Goal: Information Seeking & Learning: Understand process/instructions

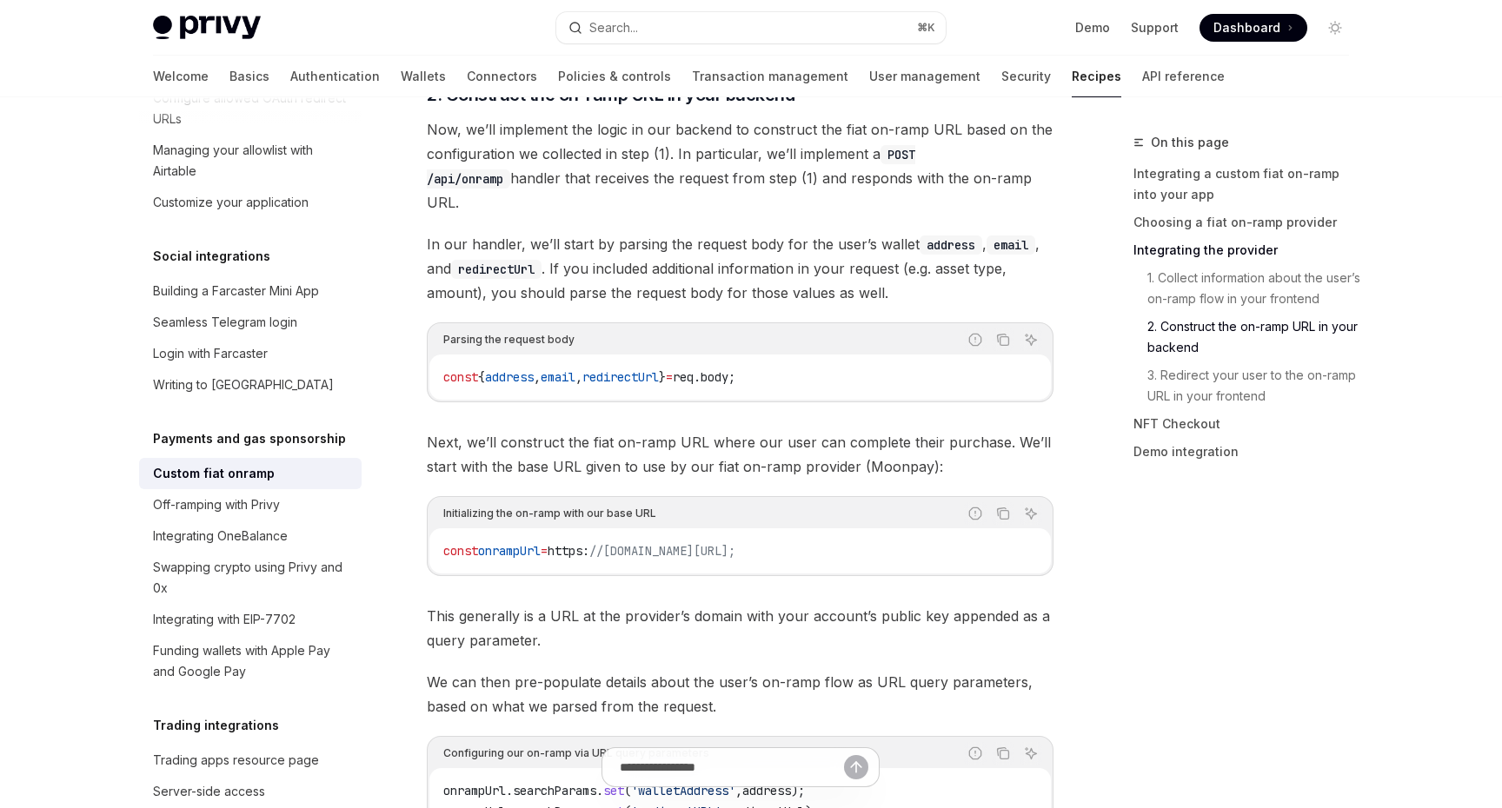
scroll to position [3507, 0]
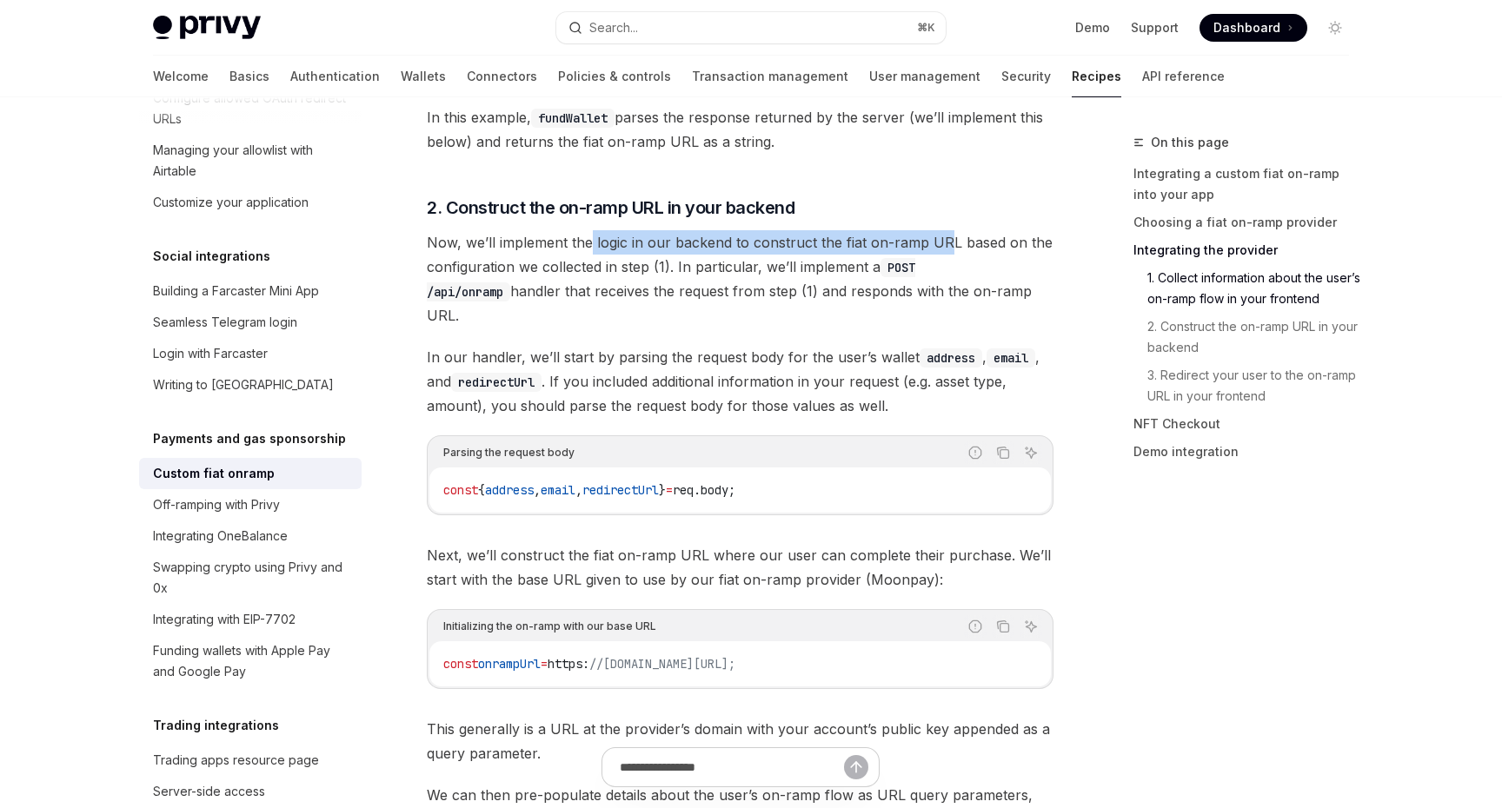
drag, startPoint x: 588, startPoint y: 201, endPoint x: 947, endPoint y: 208, distance: 359.0
click at [947, 230] on span "Now, we’ll implement the logic in our backend to construct the fiat on-ramp URL…" at bounding box center [740, 278] width 627 height 97
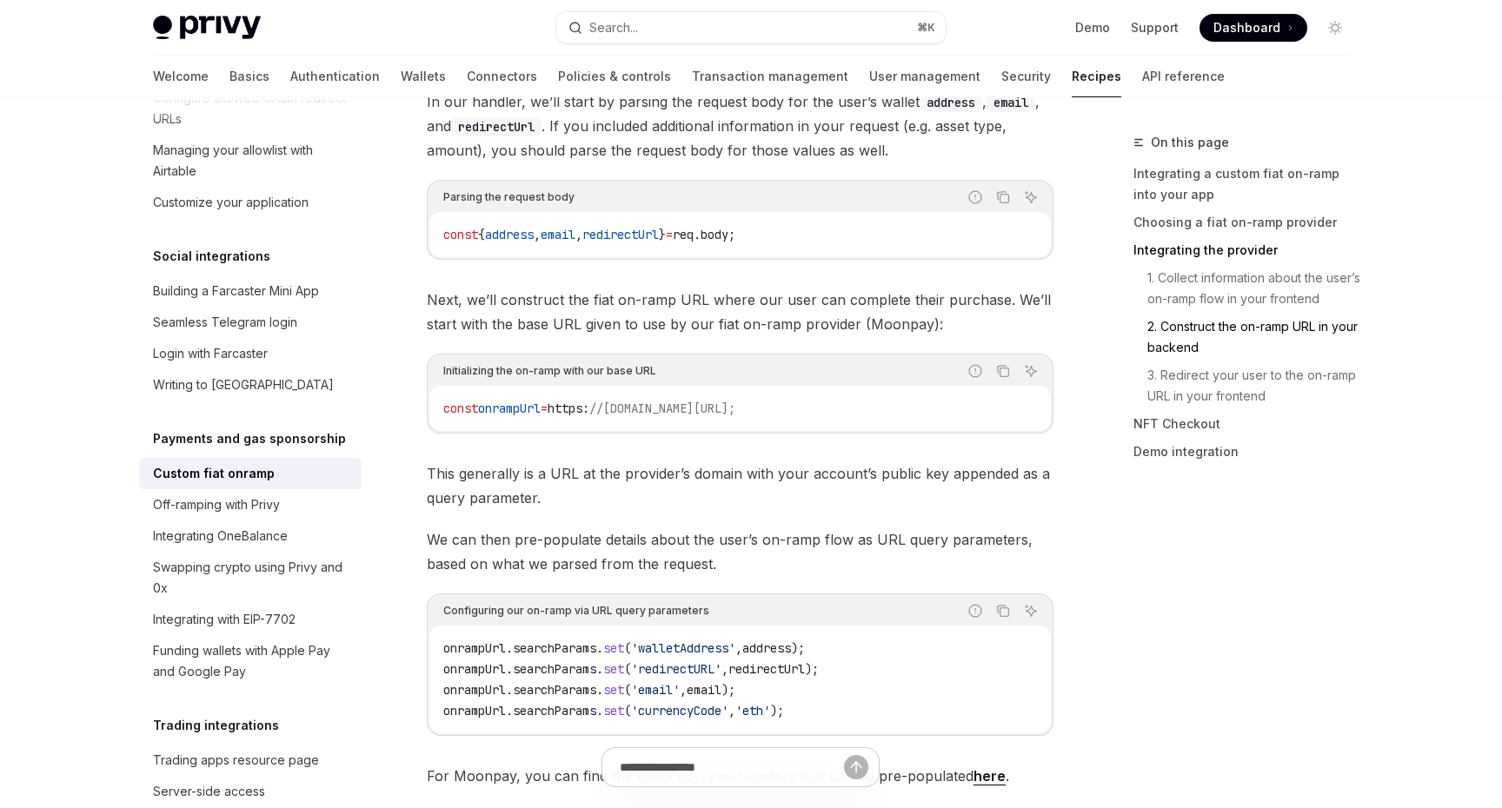
scroll to position [0, 25]
drag, startPoint x: 572, startPoint y: 348, endPoint x: 1090, endPoint y: 348, distance: 518.0
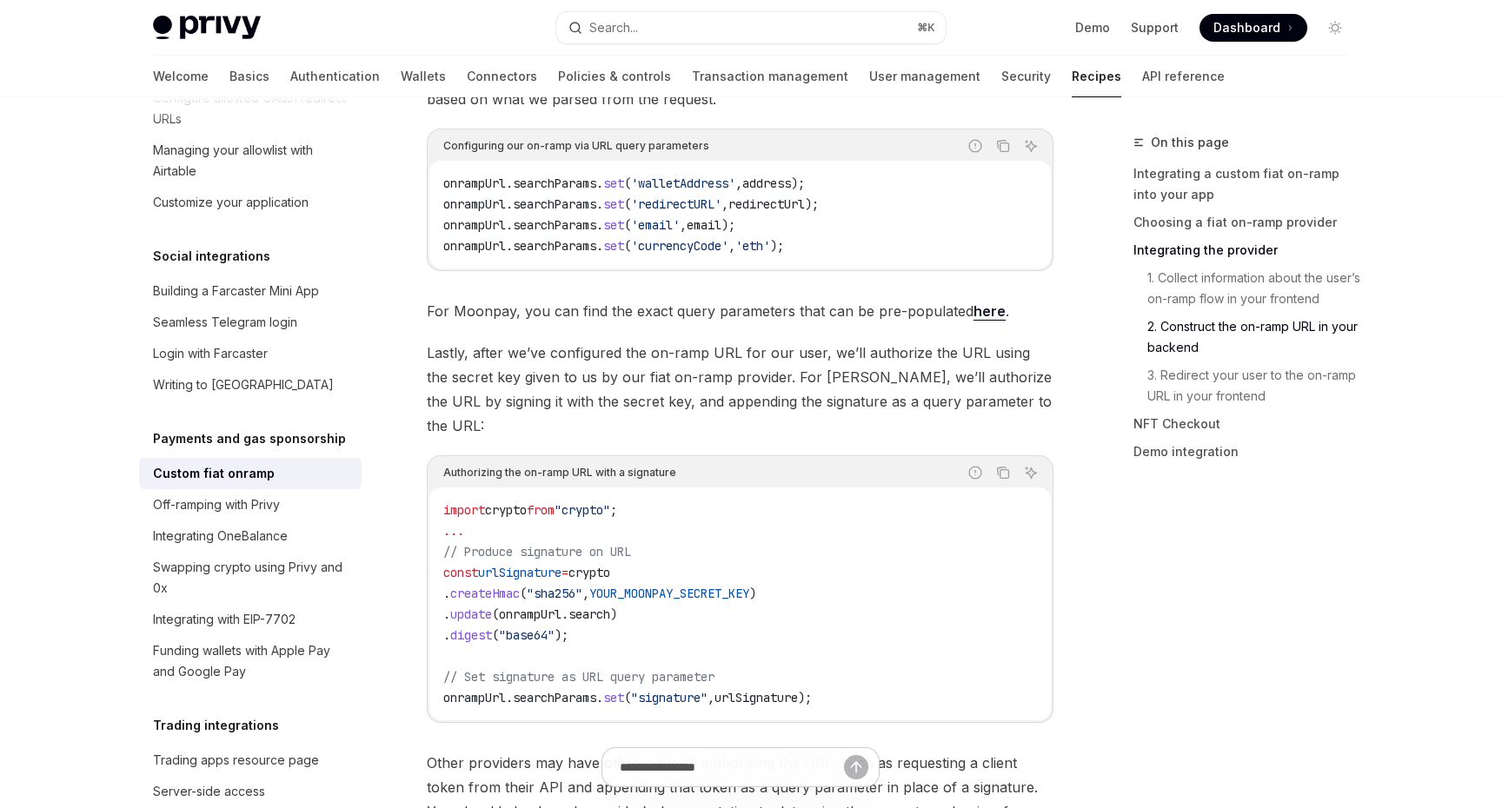
scroll to position [4280, 0]
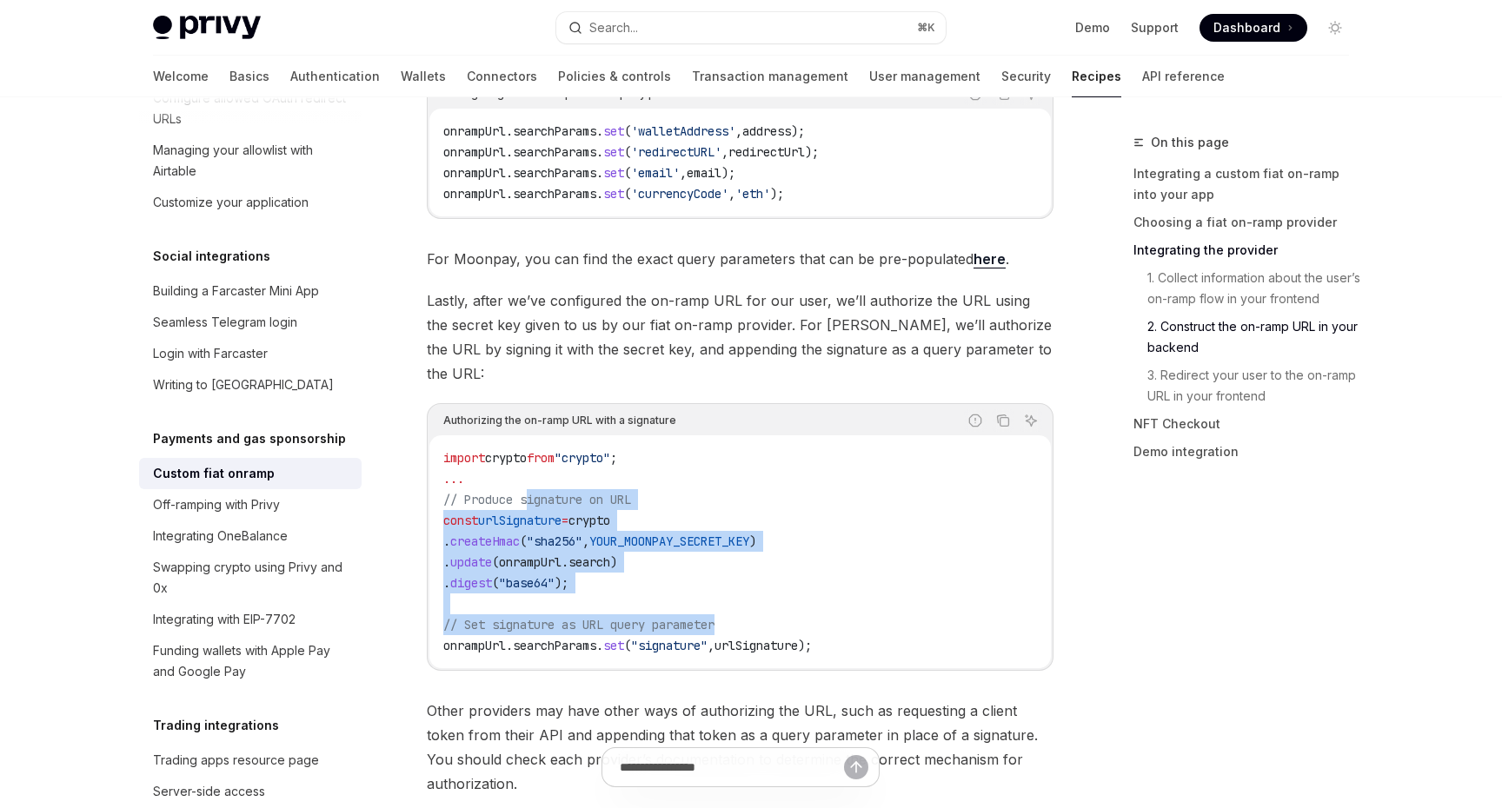
drag, startPoint x: 528, startPoint y: 406, endPoint x: 842, endPoint y: 564, distance: 352.2
click at [842, 564] on code "import crypto from "crypto" ; ... // Produce signature on URL const urlSignatur…" at bounding box center [740, 552] width 594 height 209
click at [853, 571] on code "import crypto from "crypto" ; ... // Produce signature on URL const urlSignatur…" at bounding box center [740, 552] width 594 height 209
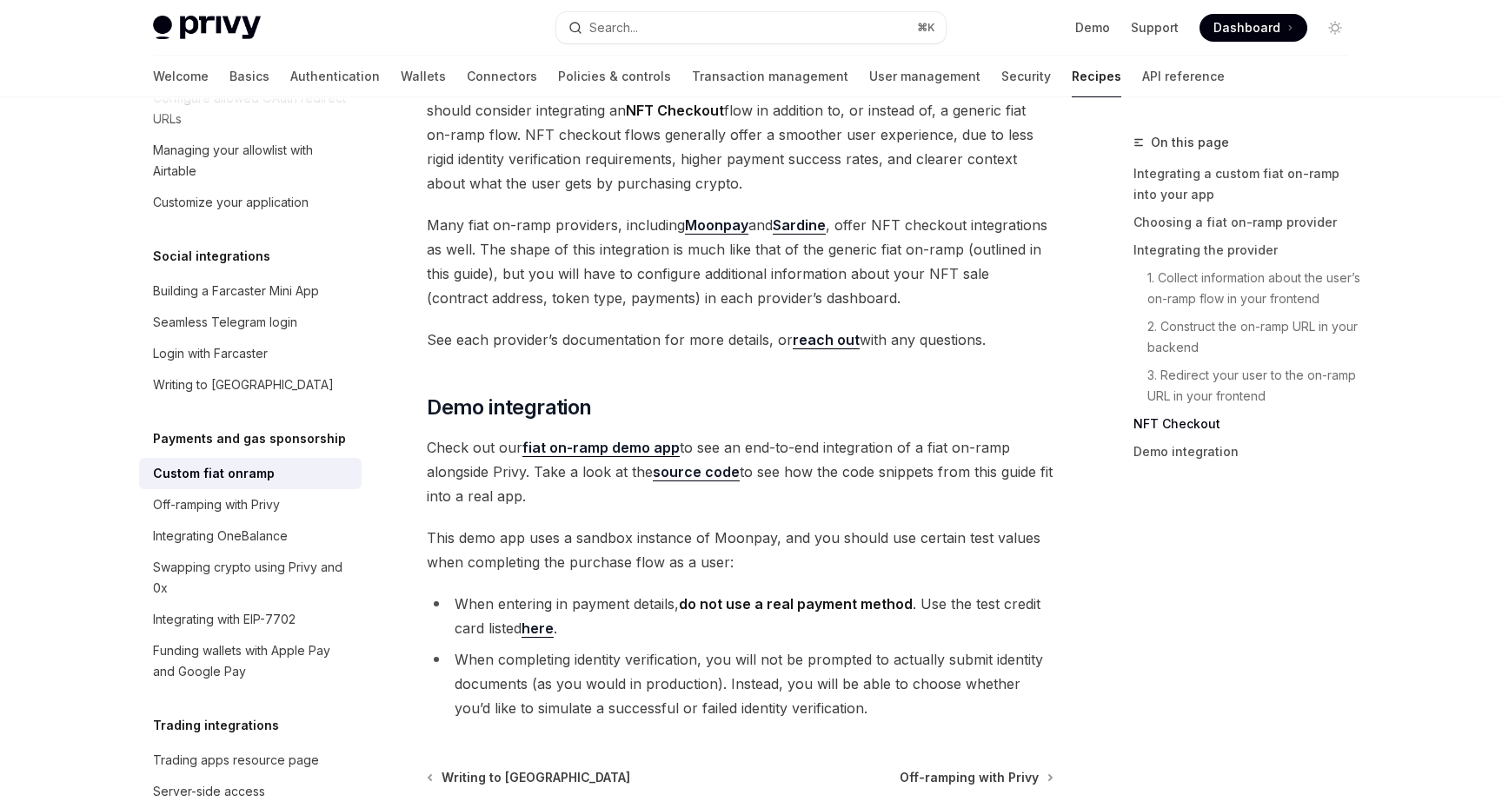
scroll to position [6316, 0]
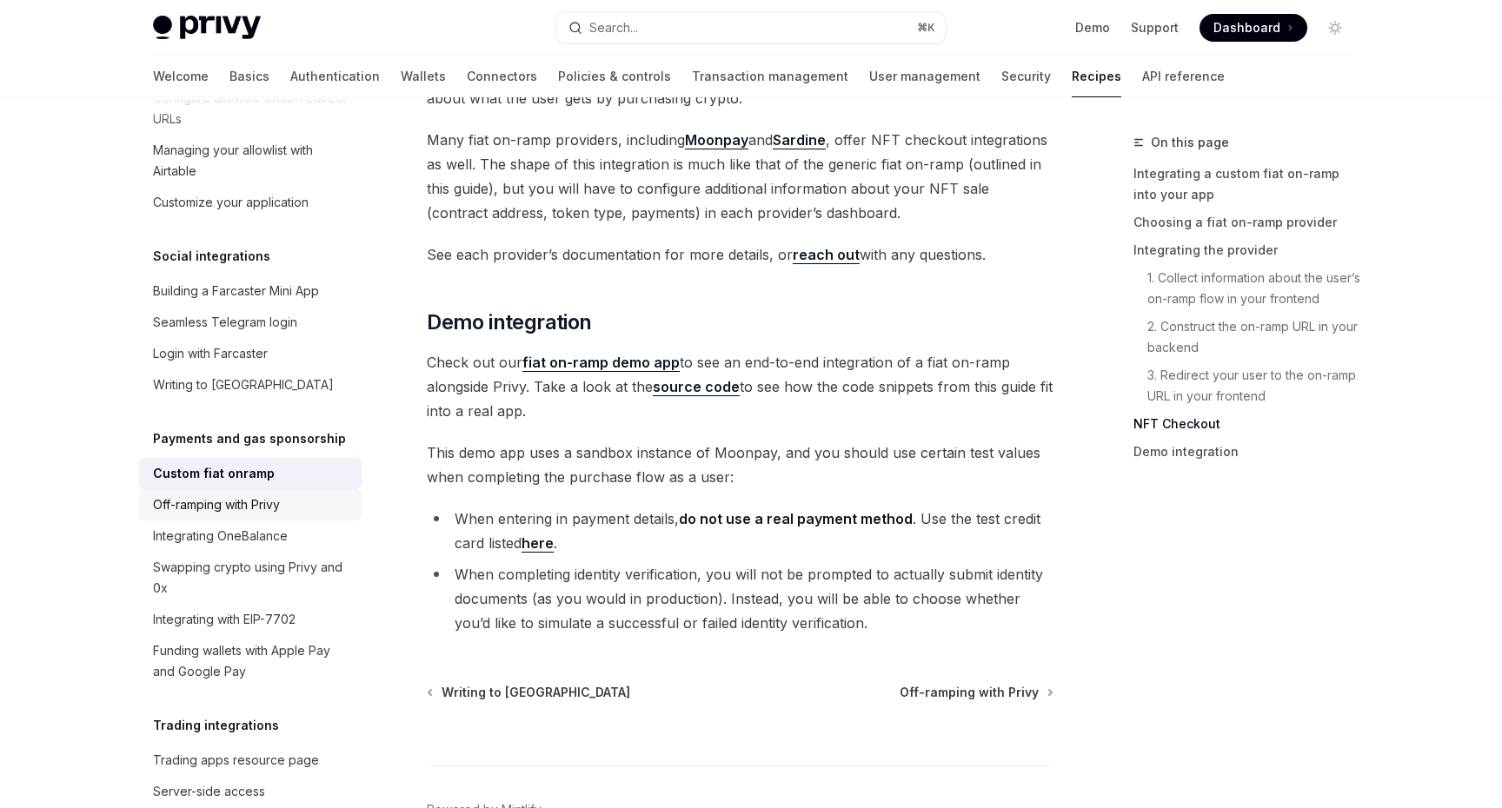
click at [273, 495] on div "Off-ramping with Privy" at bounding box center [216, 505] width 127 height 21
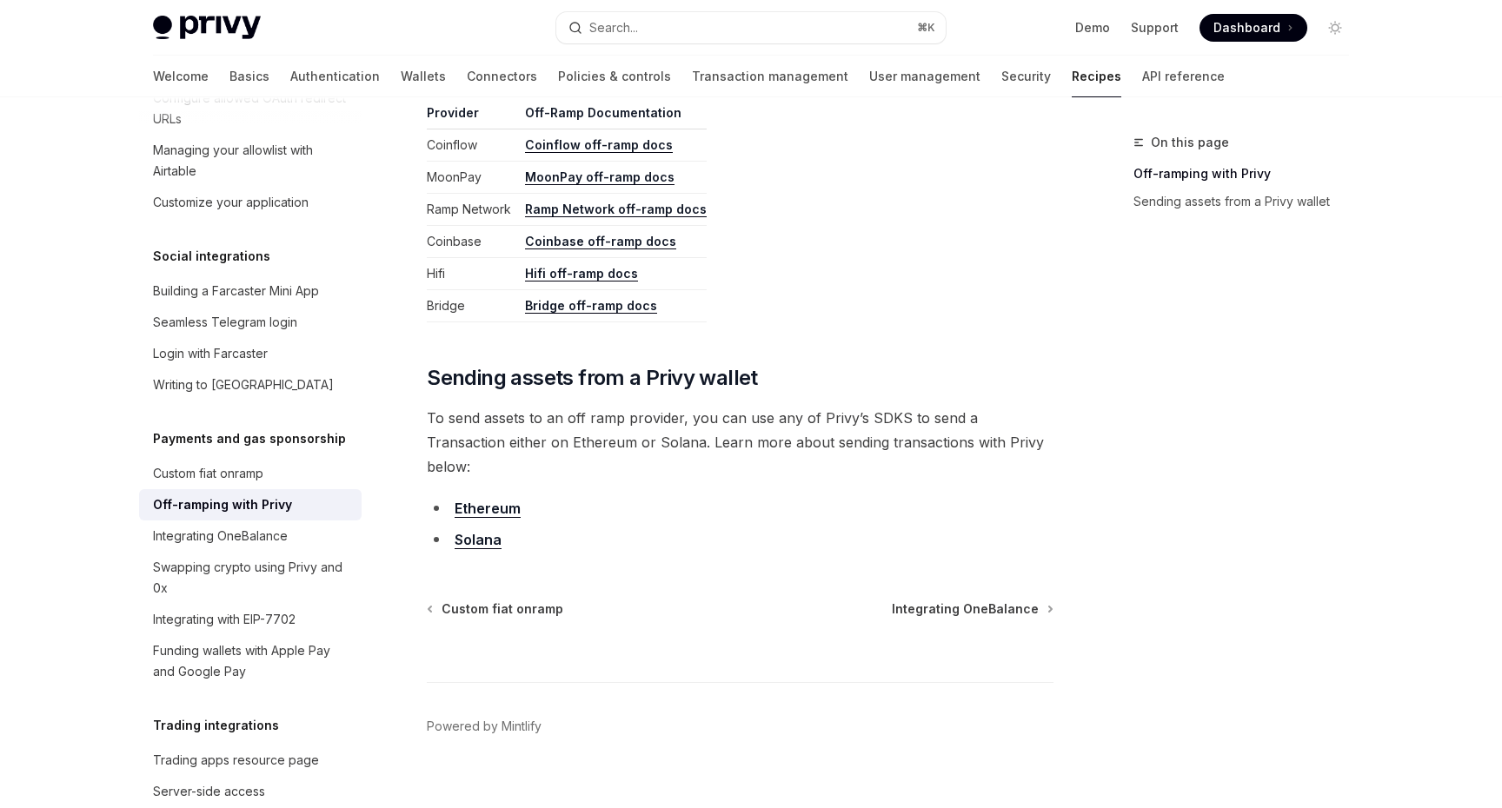
scroll to position [770, 0]
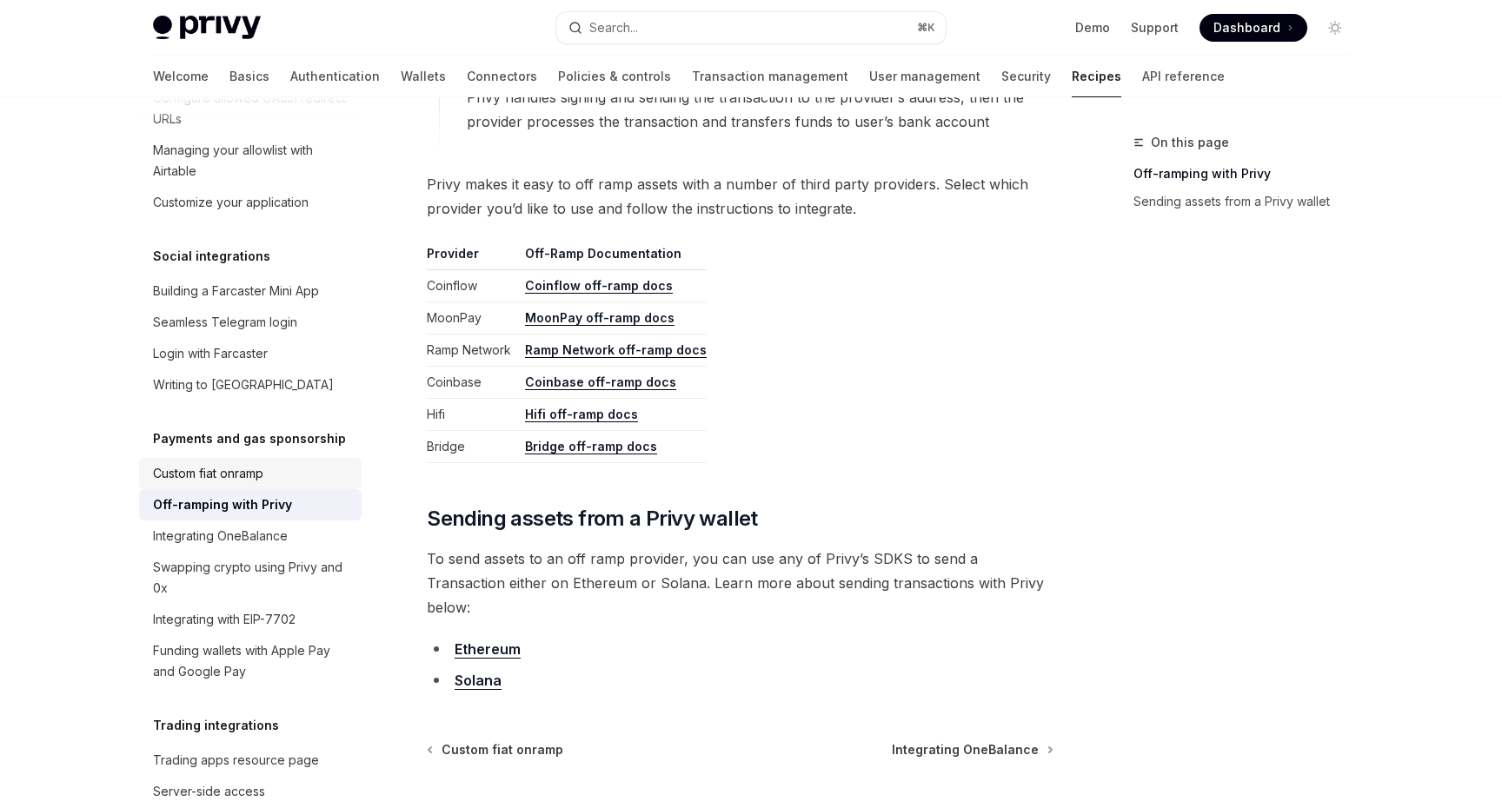
click at [216, 463] on div "Custom fiat onramp" at bounding box center [208, 473] width 110 height 21
type textarea "*"
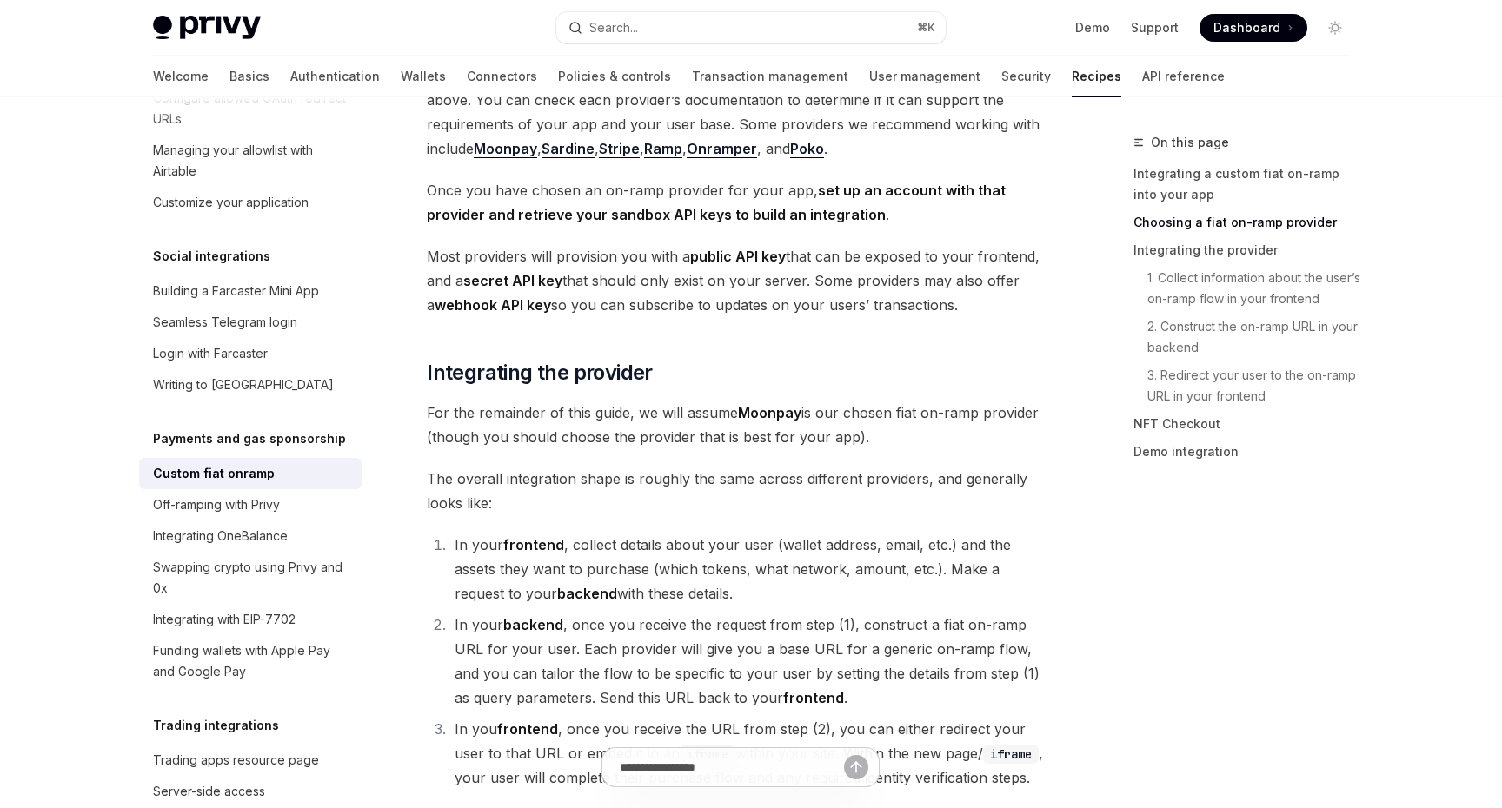
scroll to position [803, 0]
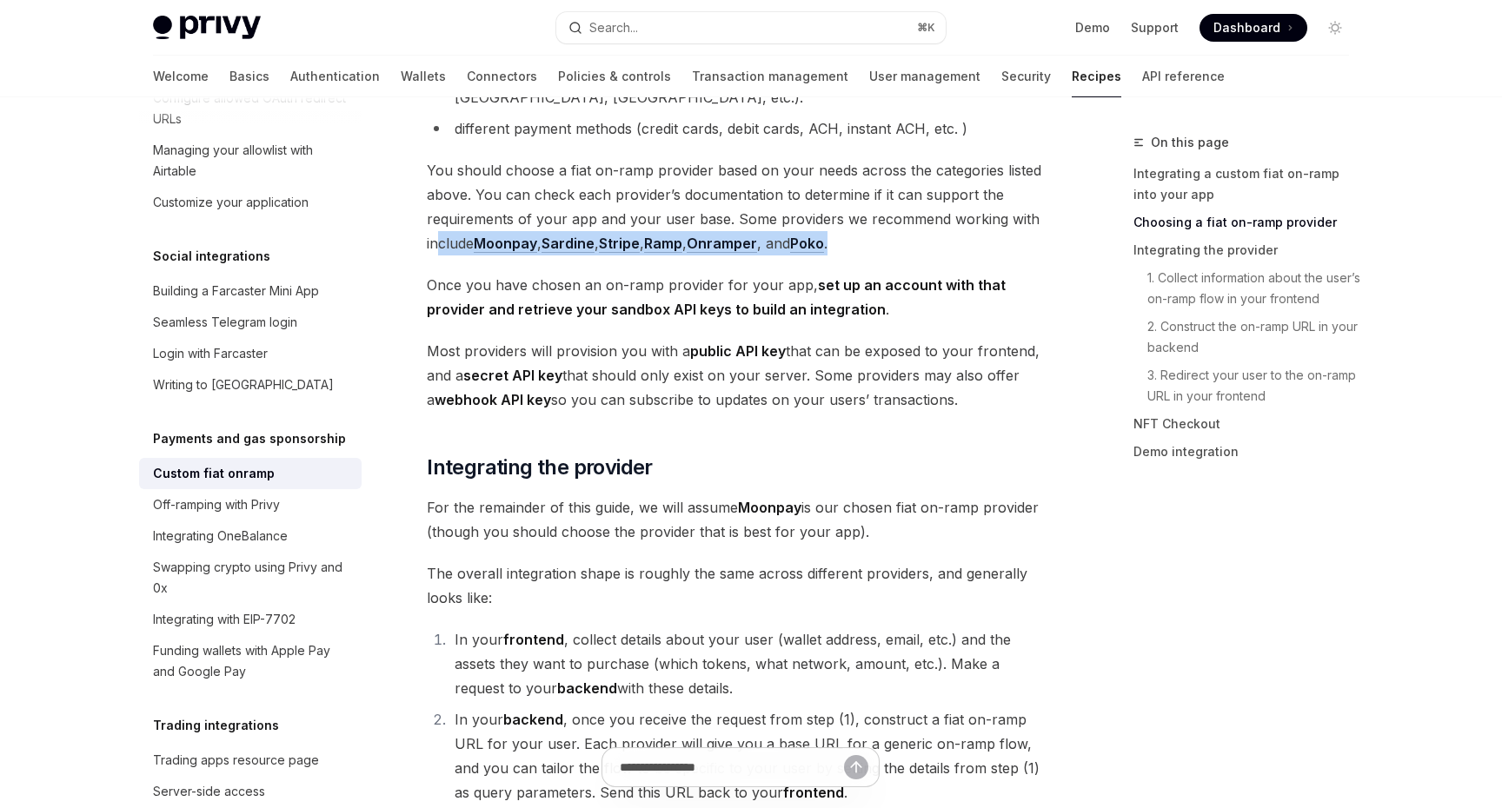
drag, startPoint x: 863, startPoint y: 223, endPoint x: 441, endPoint y: 224, distance: 422.4
click at [441, 224] on span "You should choose a fiat on-ramp provider based on your needs across the catego…" at bounding box center [740, 206] width 627 height 97
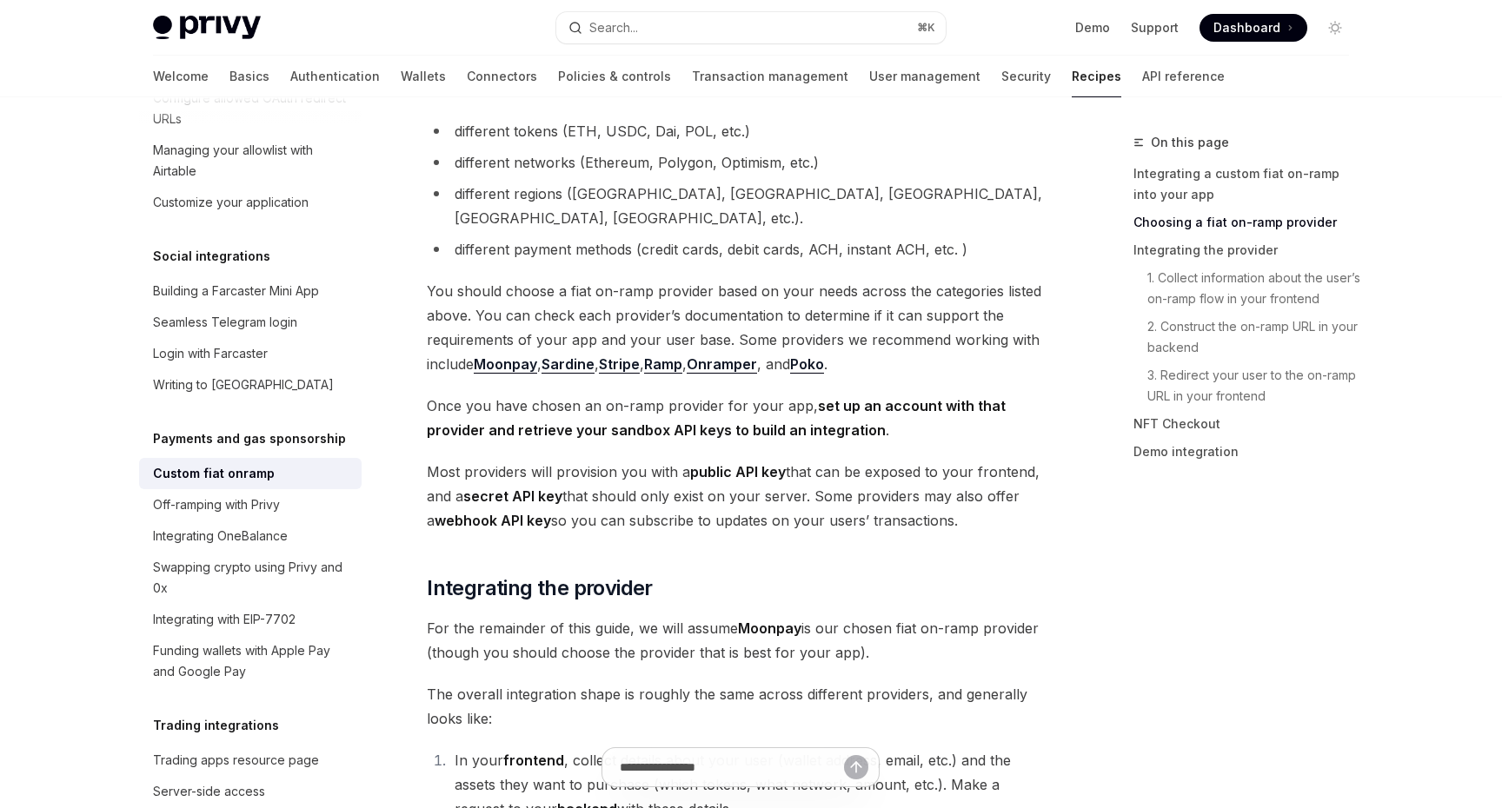
scroll to position [676, 0]
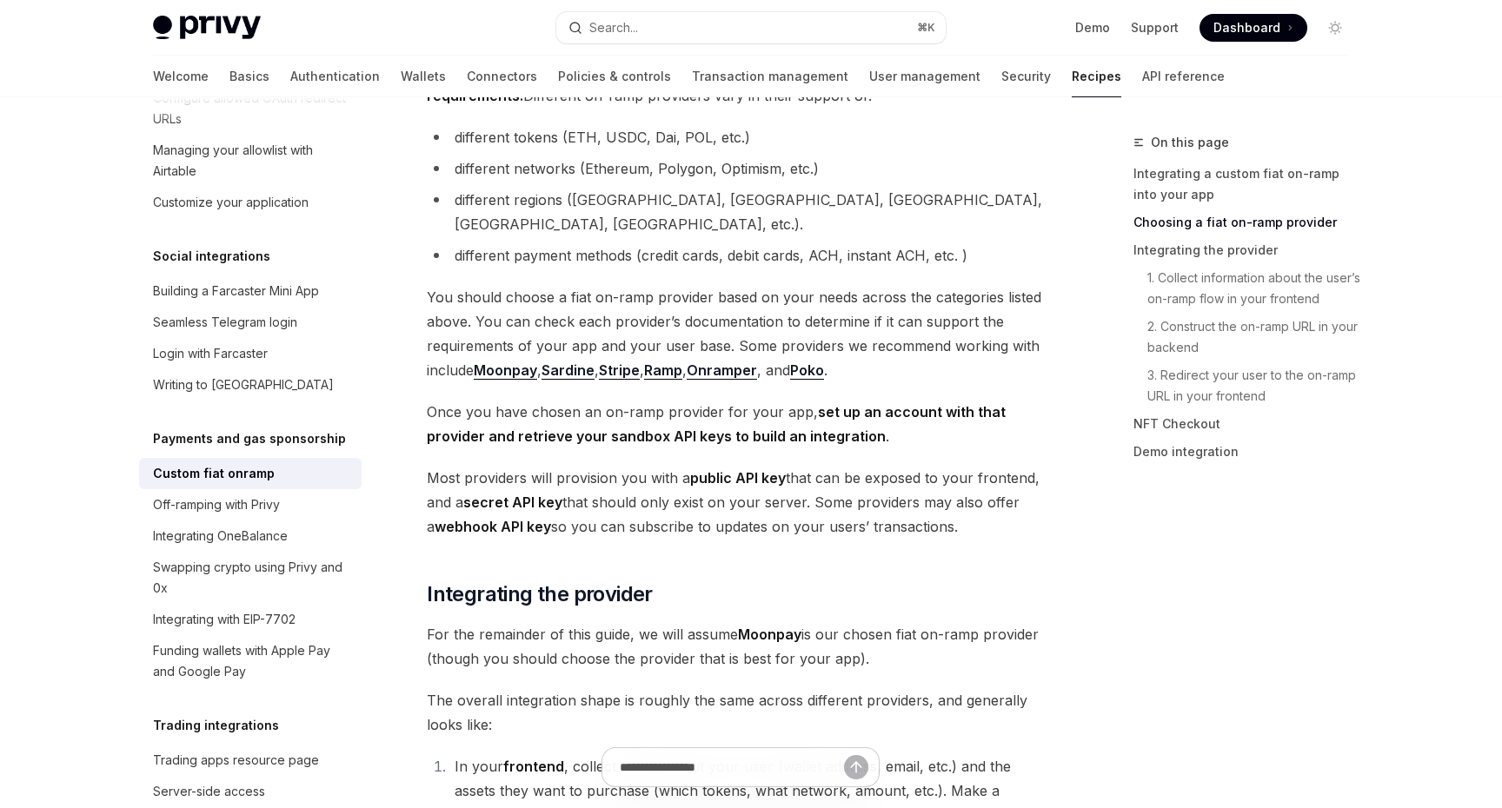
click at [1018, 293] on span "You should choose a fiat on-ramp provider based on your needs across the catego…" at bounding box center [740, 333] width 627 height 97
